Goal: Task Accomplishment & Management: Manage account settings

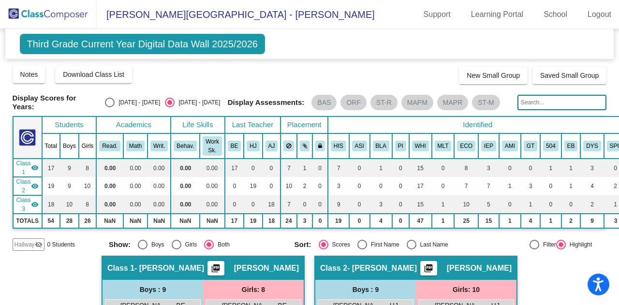
click at [31, 15] on img at bounding box center [48, 14] width 97 height 29
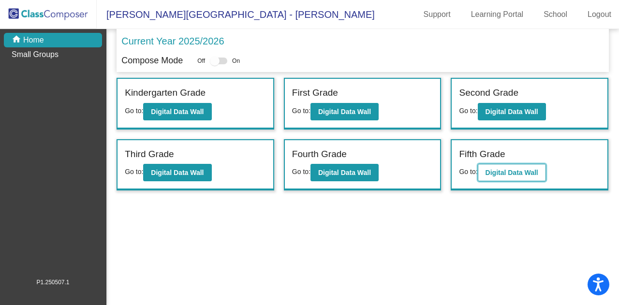
click at [507, 173] on b "Digital Data Wall" at bounding box center [511, 173] width 53 height 8
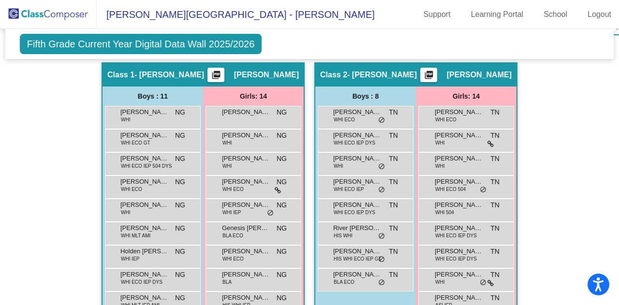
scroll to position [242, 0]
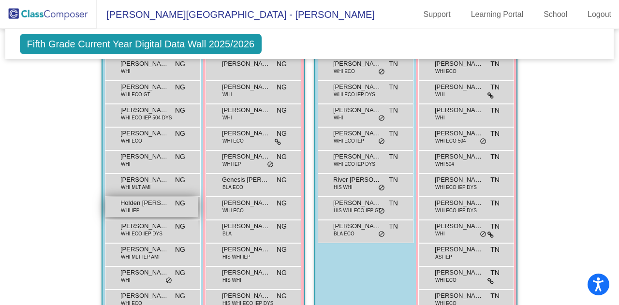
click at [155, 209] on div "Holden [PERSON_NAME] WHI IEP NG lock do_not_disturb_alt" at bounding box center [151, 207] width 92 height 20
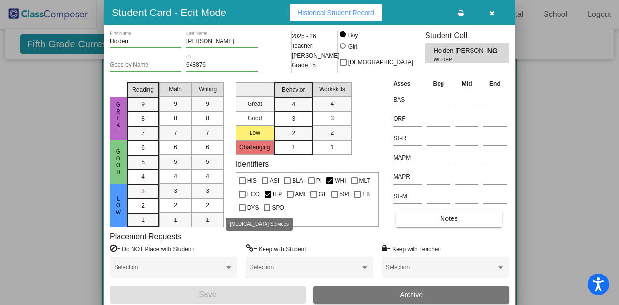
click at [241, 207] on div at bounding box center [242, 207] width 7 height 7
click at [242, 211] on input "DYS" at bounding box center [242, 211] width 0 height 0
checkbox input "true"
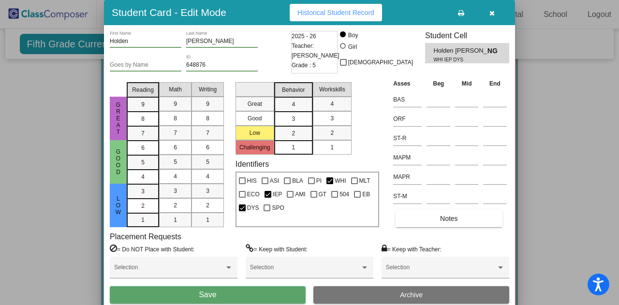
click at [232, 296] on button "Save" at bounding box center [208, 294] width 196 height 17
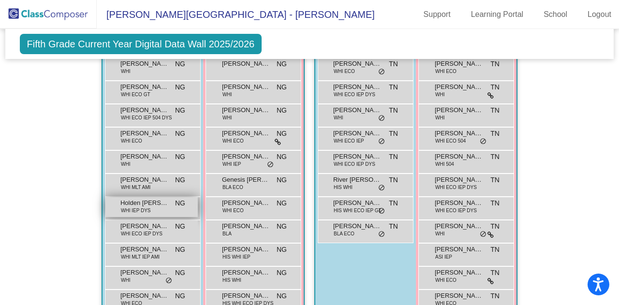
click at [141, 207] on span "WHI IEP DYS" at bounding box center [136, 210] width 30 height 7
click at [0, 0] on div at bounding box center [0, 0] width 0 height 0
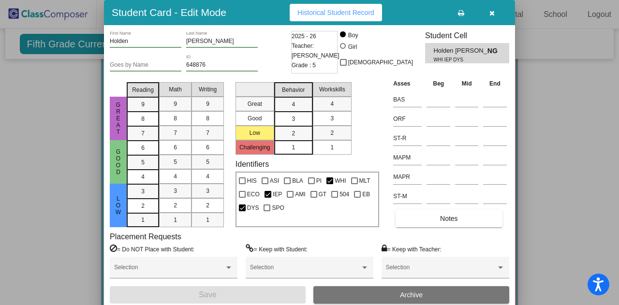
click at [489, 10] on icon "button" at bounding box center [491, 13] width 5 height 7
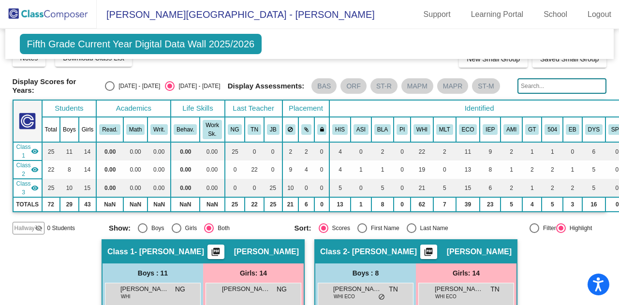
scroll to position [0, 0]
